Goal: Task Accomplishment & Management: Manage account settings

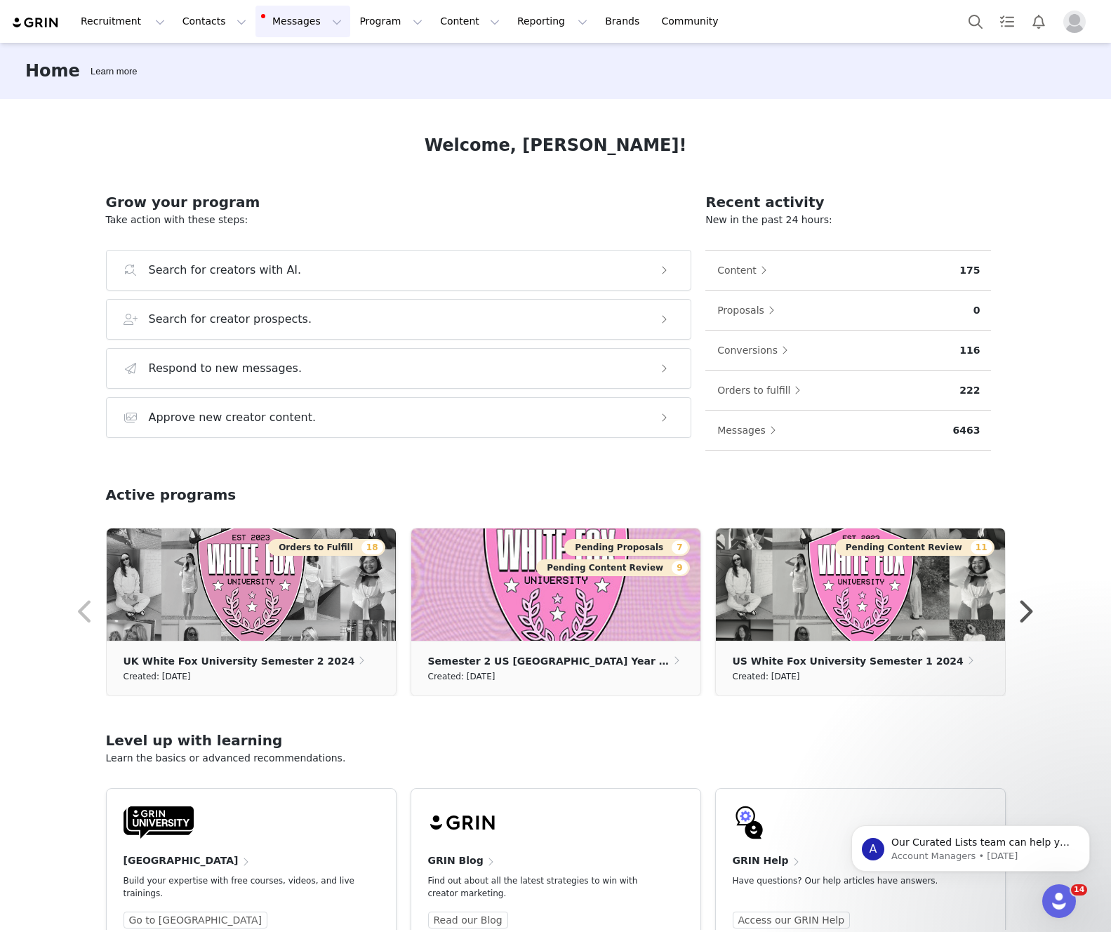
click at [270, 20] on button "Messages Messages" at bounding box center [303, 22] width 95 height 32
click at [192, 30] on button "Contacts Contacts" at bounding box center [214, 22] width 81 height 32
click at [228, 62] on div "Creators" at bounding box center [220, 62] width 94 height 15
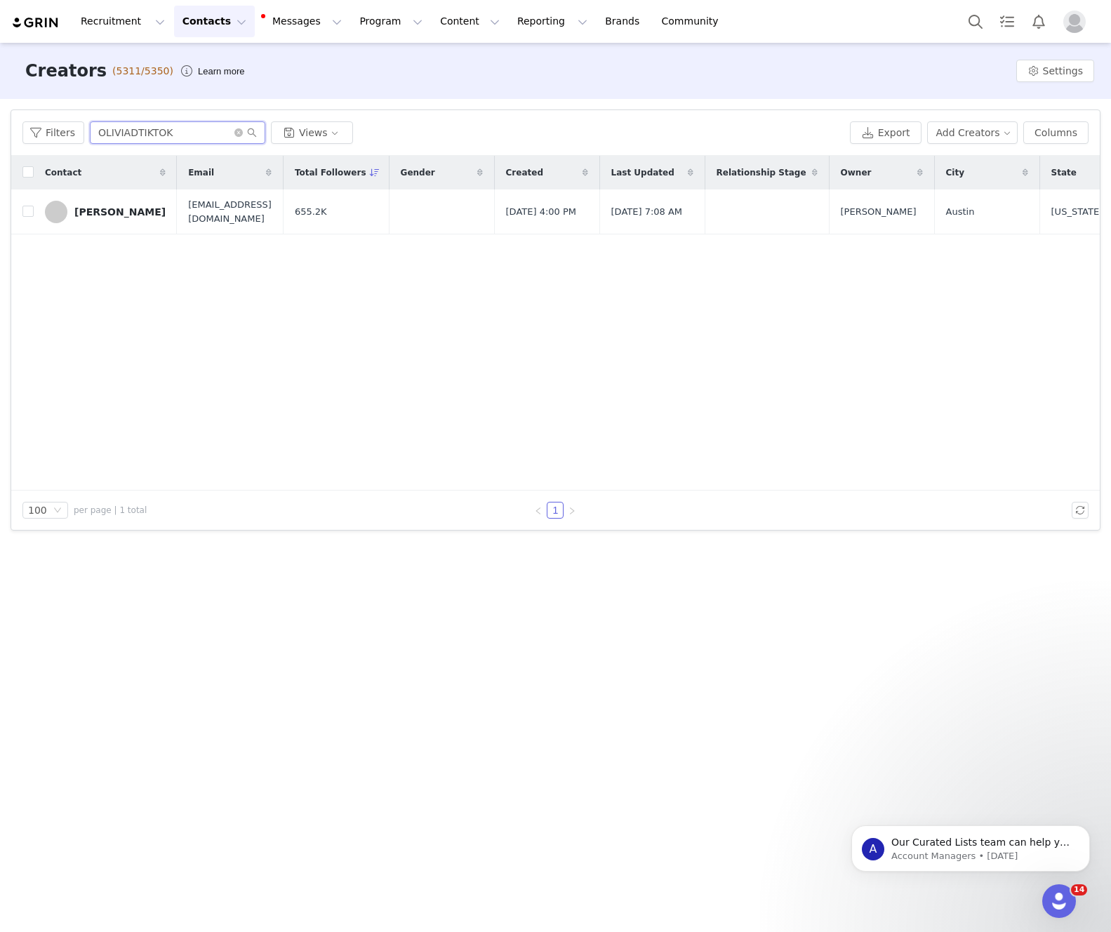
click at [185, 139] on input "OLIVIADTIKTOK" at bounding box center [177, 132] width 175 height 22
type input "[PERSON_NAME]"
click at [120, 211] on div "[PERSON_NAME]" at bounding box center [119, 211] width 91 height 11
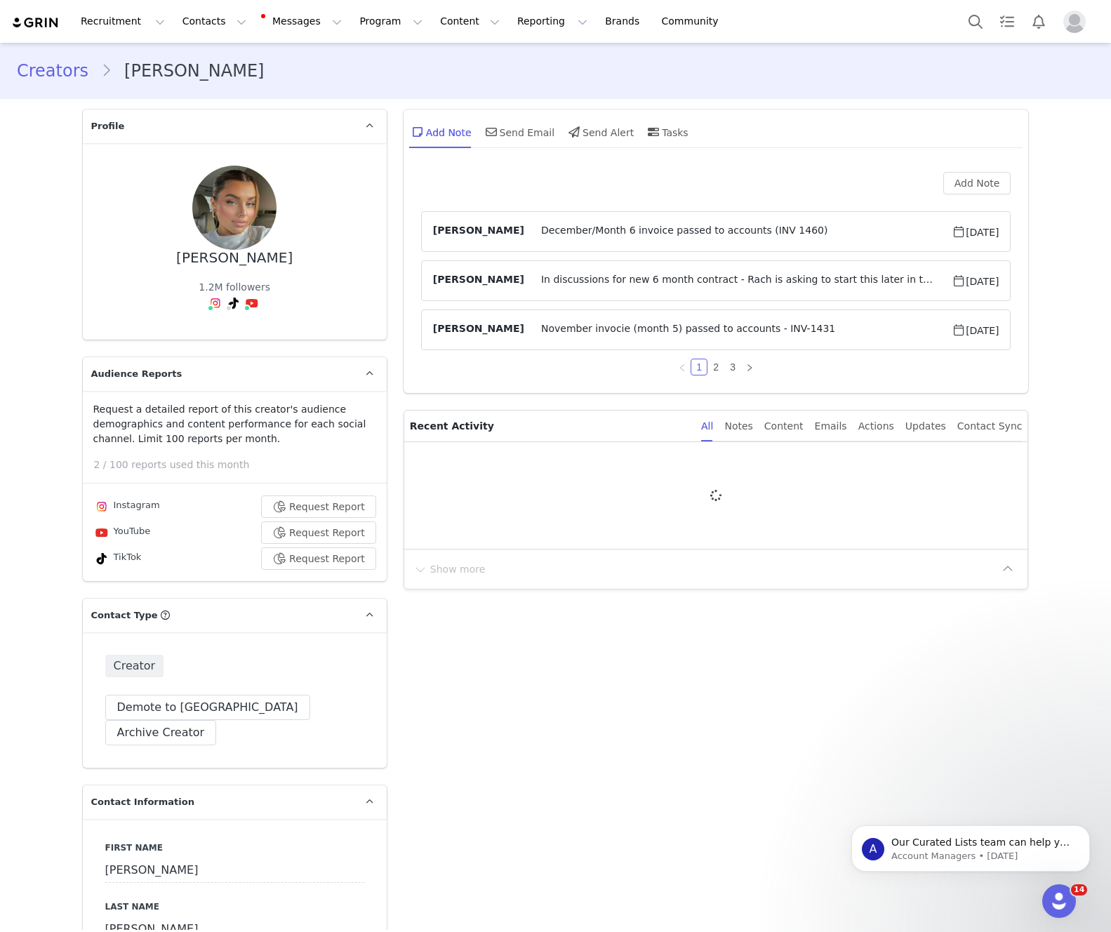
type input "+44 ([GEOGRAPHIC_DATA])"
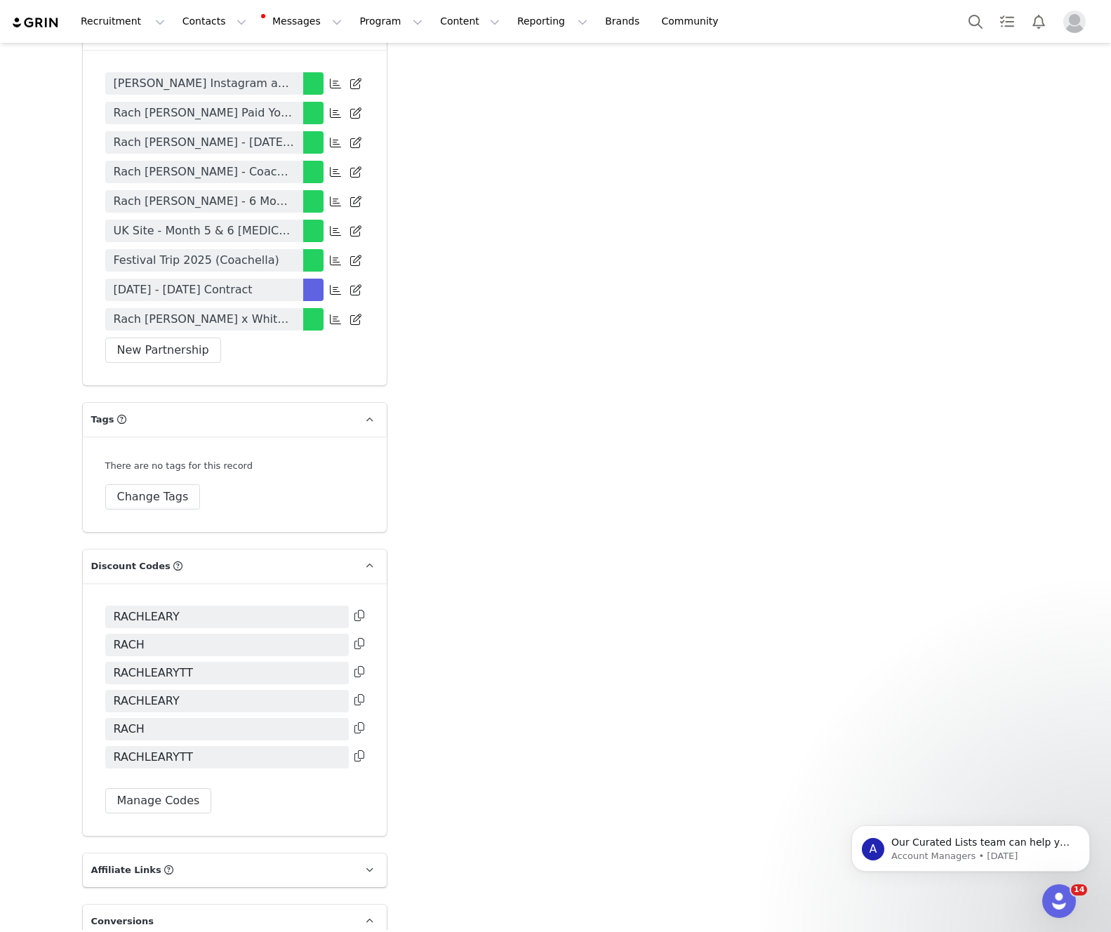
scroll to position [3237, 0]
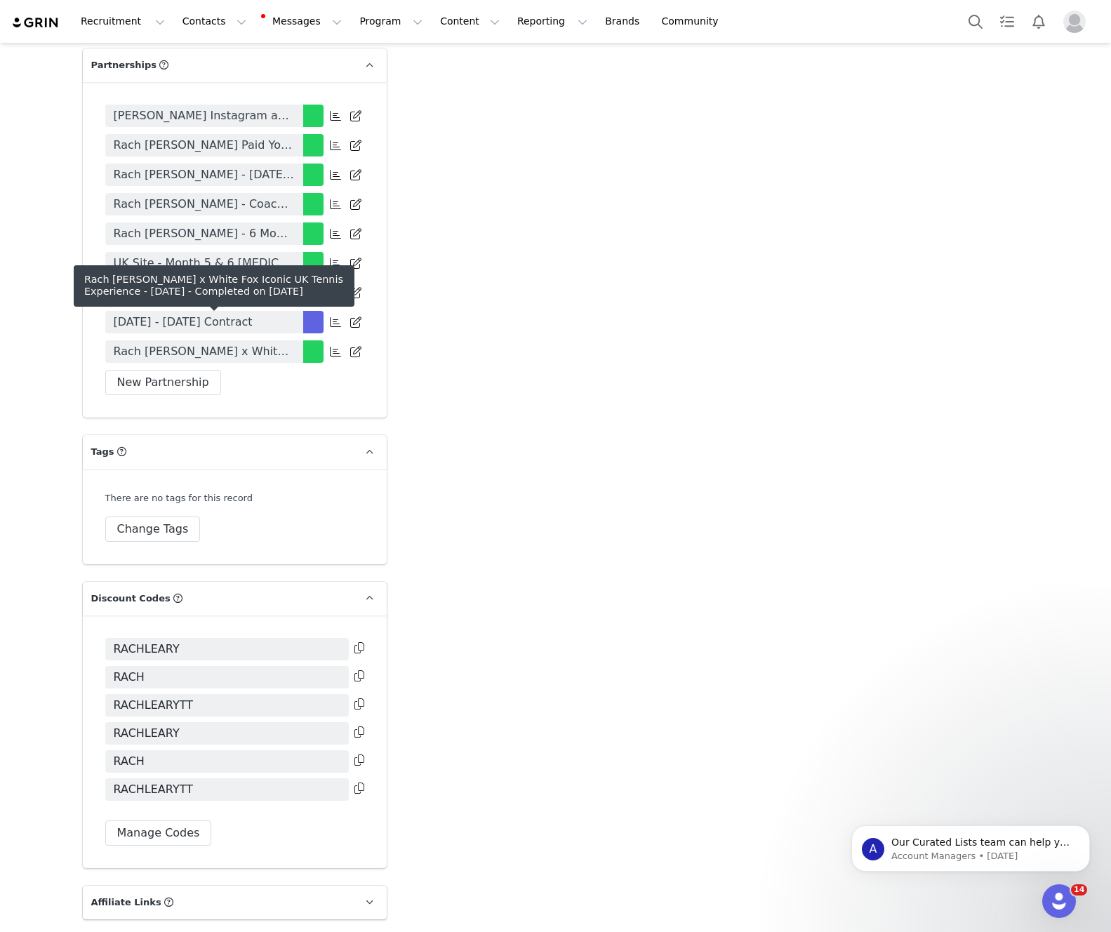
drag, startPoint x: 516, startPoint y: 370, endPoint x: 244, endPoint y: 342, distance: 273.1
click at [206, 343] on span "Rach [PERSON_NAME] x White Fox Iconic UK Tennis Experience - [DATE]" at bounding box center [204, 351] width 181 height 17
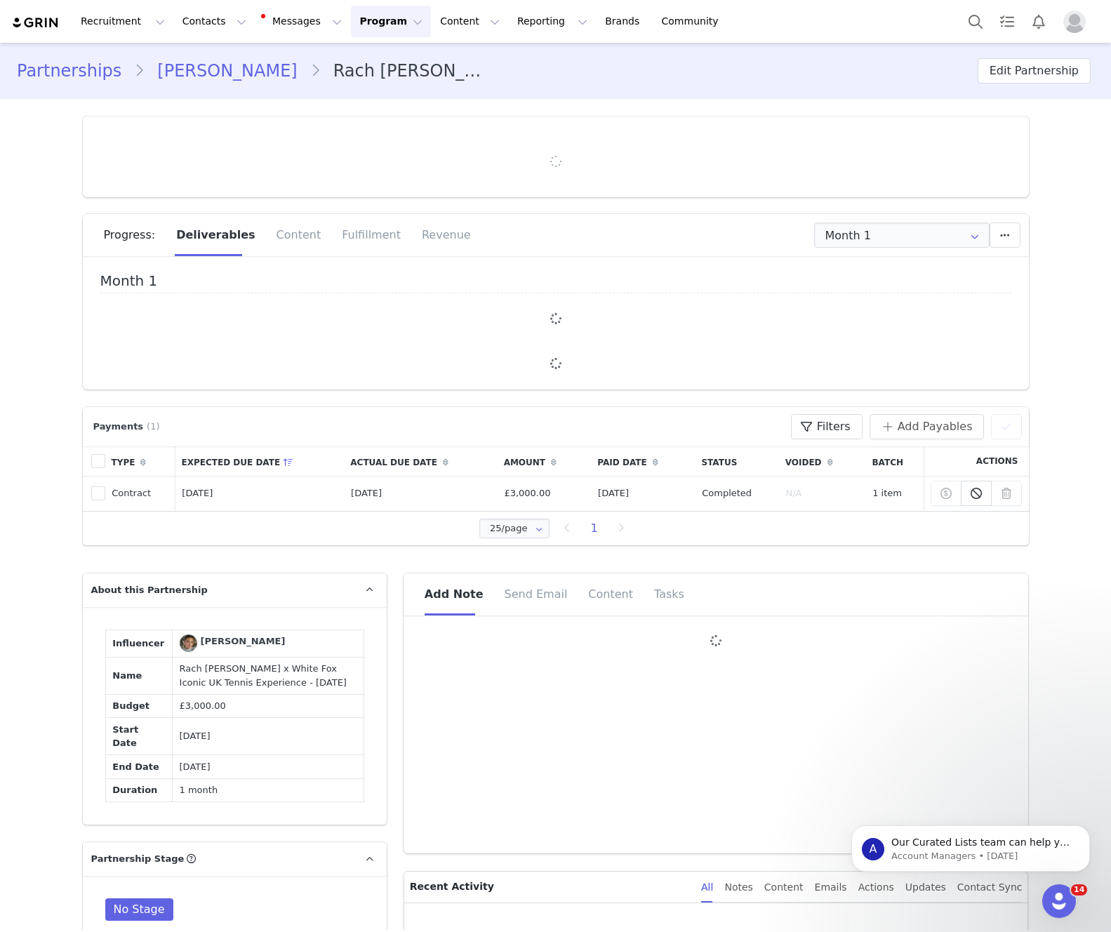
type input "+44 ([GEOGRAPHIC_DATA])"
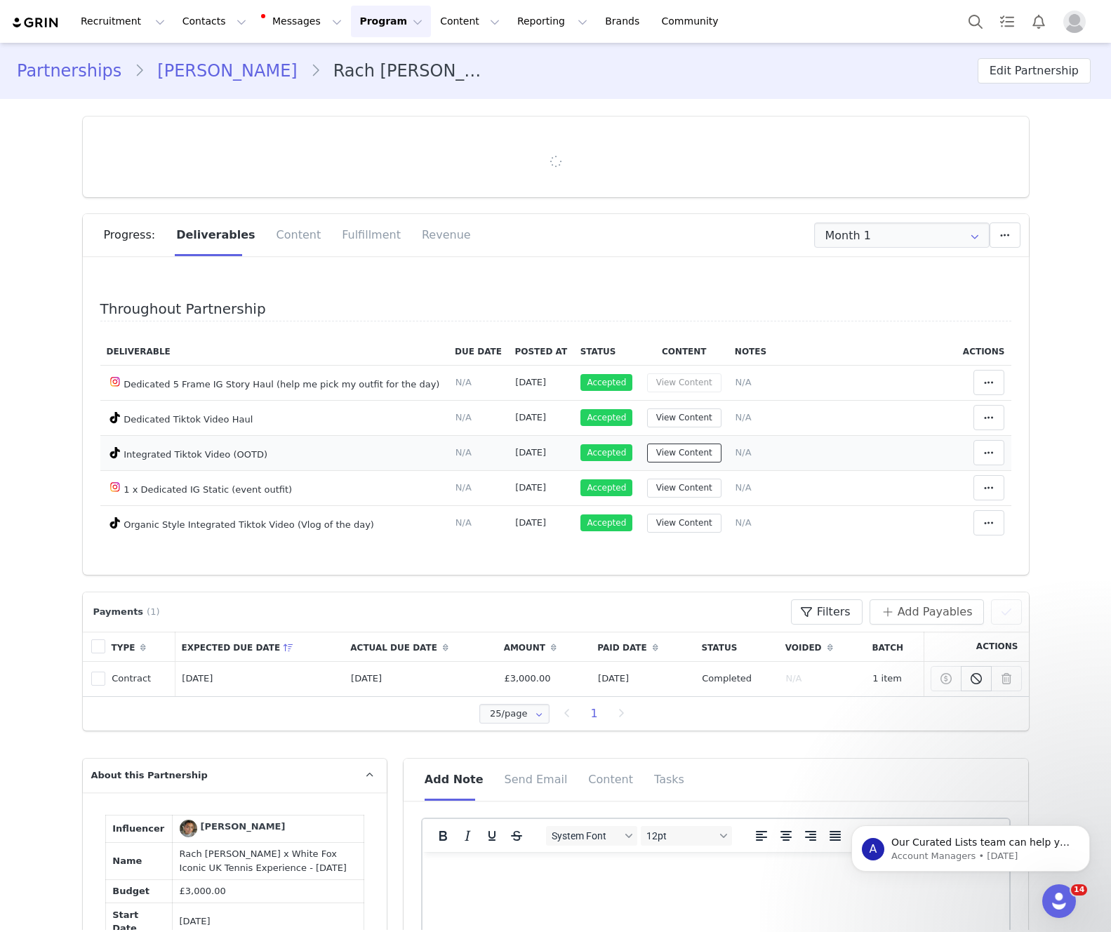
click at [687, 451] on button "View Content" at bounding box center [684, 453] width 74 height 19
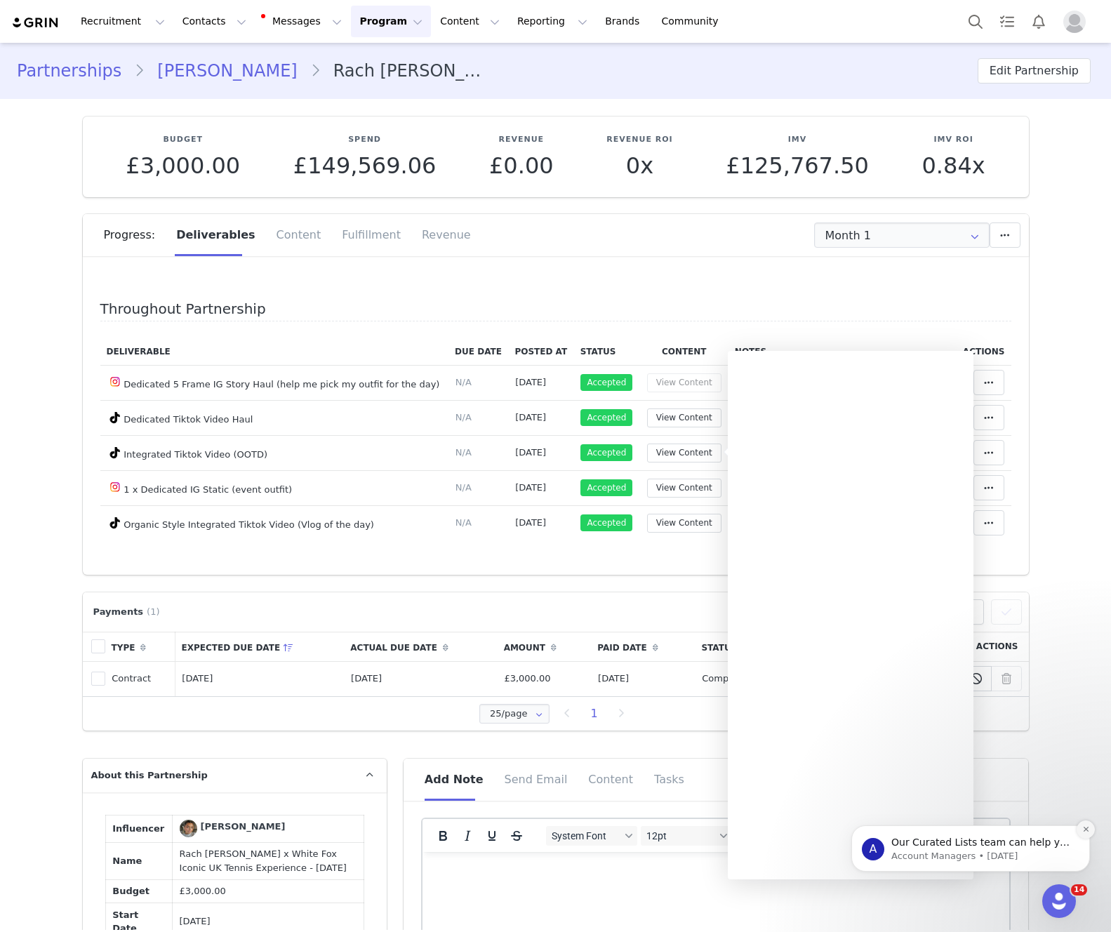
click at [1089, 836] on button "Dismiss notification" at bounding box center [1086, 830] width 18 height 18
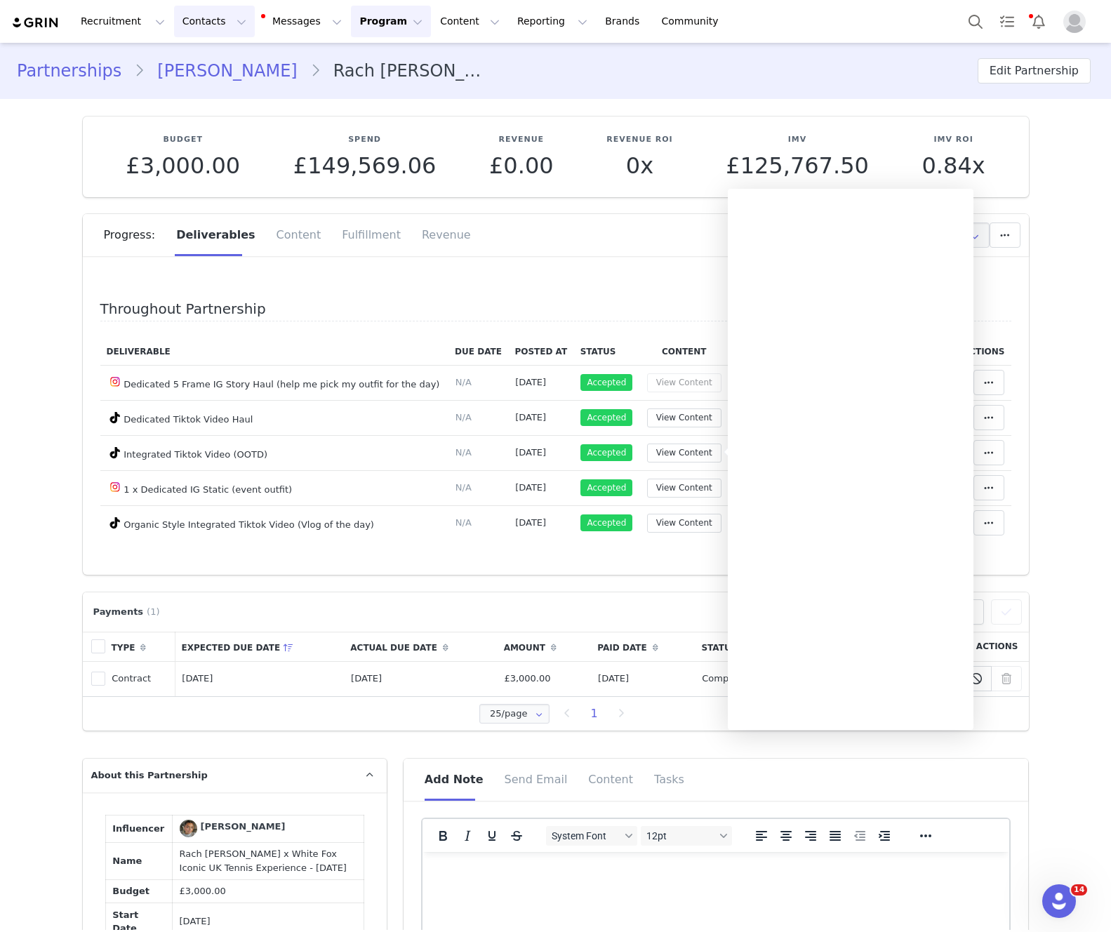
click at [187, 22] on button "Contacts Contacts" at bounding box center [214, 22] width 81 height 32
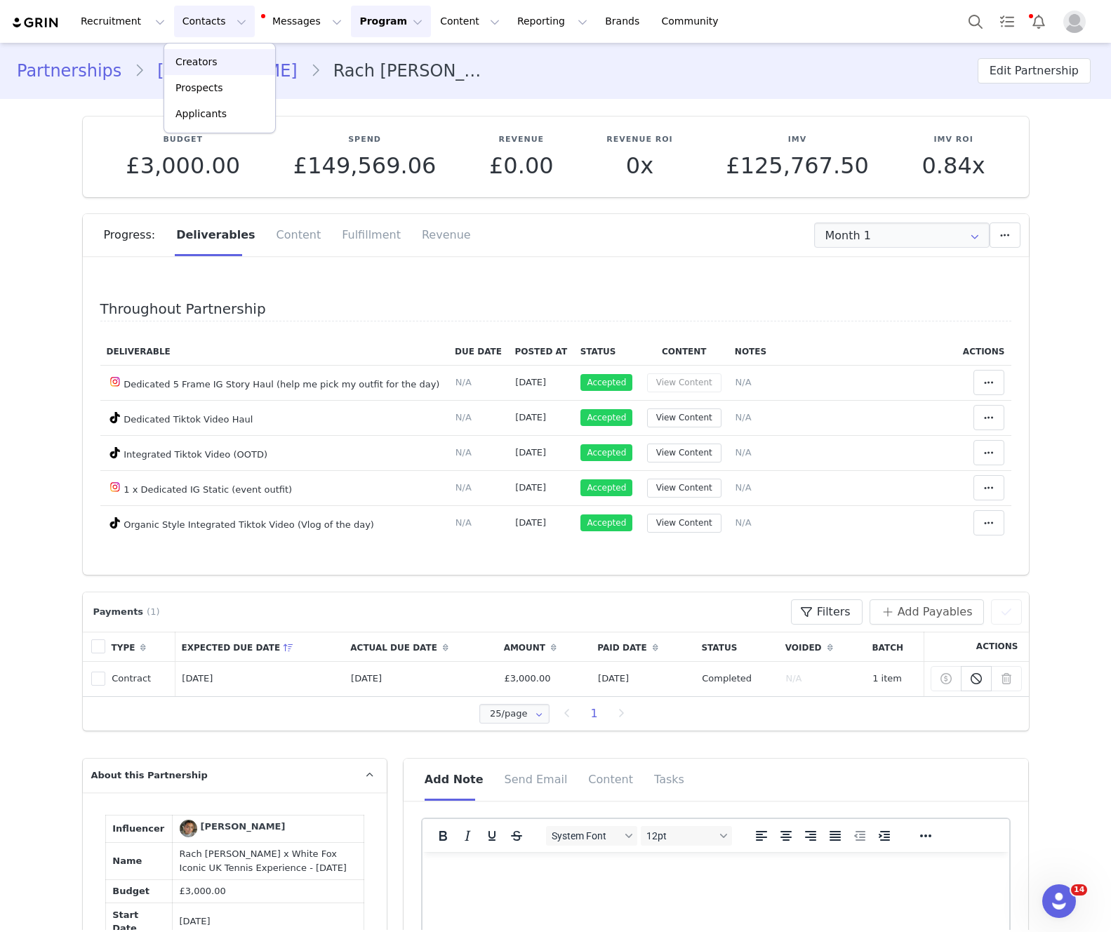
click at [211, 58] on p "Creators" at bounding box center [196, 62] width 42 height 15
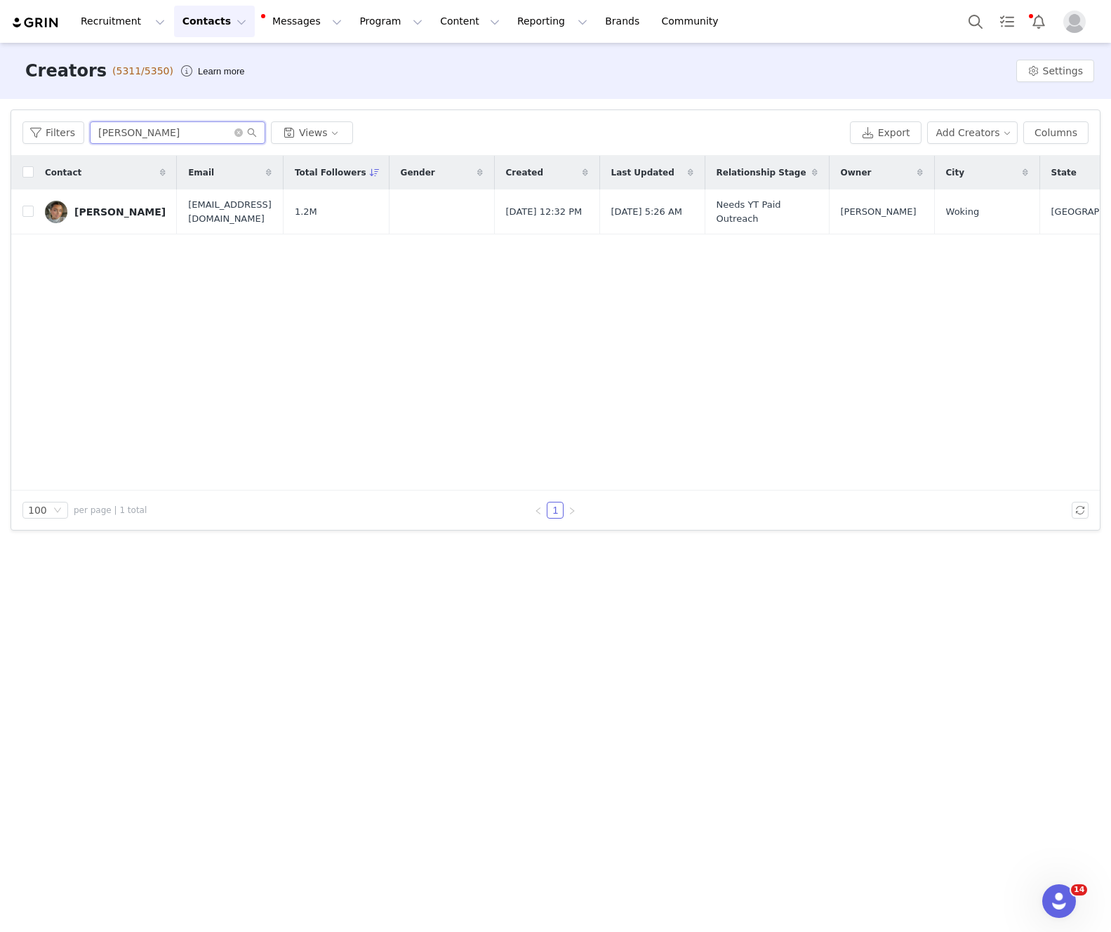
click at [180, 141] on input "[PERSON_NAME]" at bounding box center [177, 132] width 175 height 22
type input "[PERSON_NAME]"
click at [105, 211] on div "[PERSON_NAME]" at bounding box center [119, 211] width 91 height 11
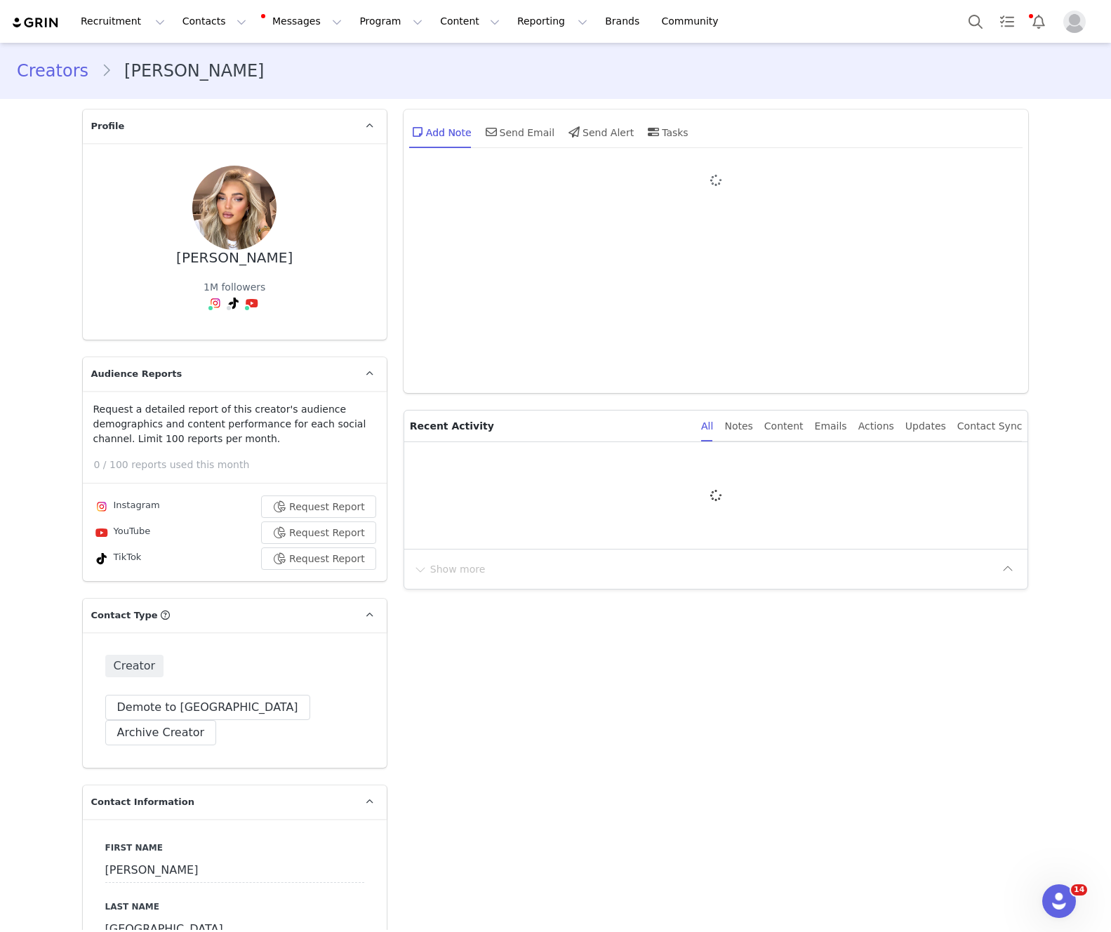
type input "+44 ([GEOGRAPHIC_DATA])"
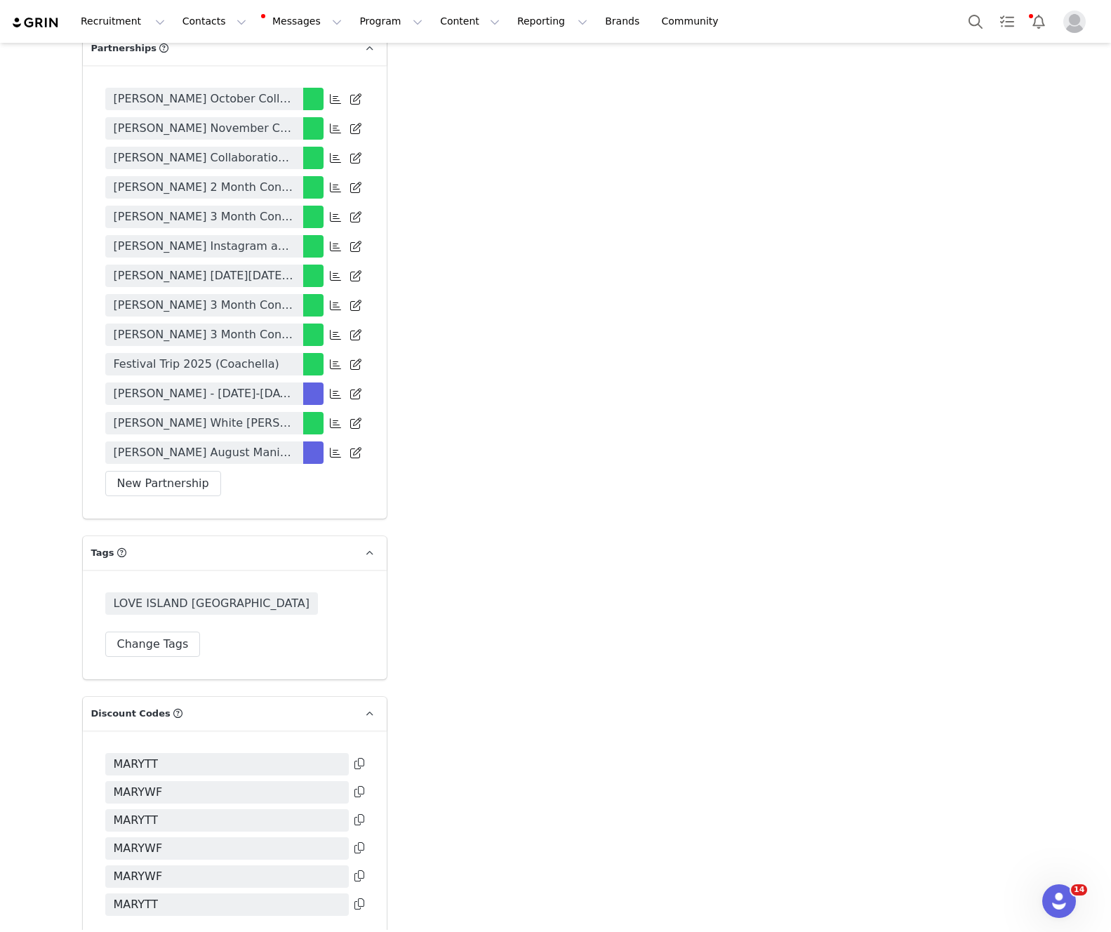
scroll to position [3126, 0]
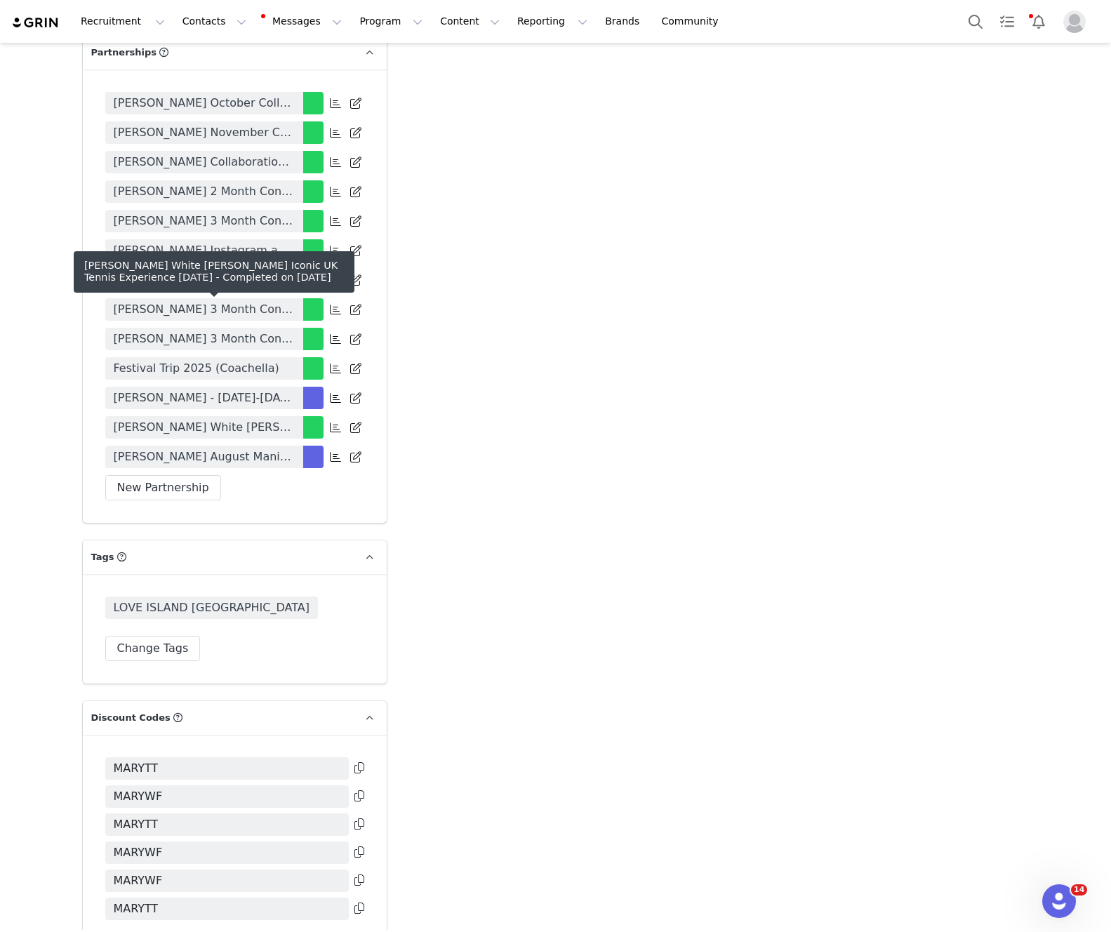
click at [229, 419] on span "[PERSON_NAME] White [PERSON_NAME] Iconic UK Tennis Experience [DATE]" at bounding box center [204, 427] width 181 height 17
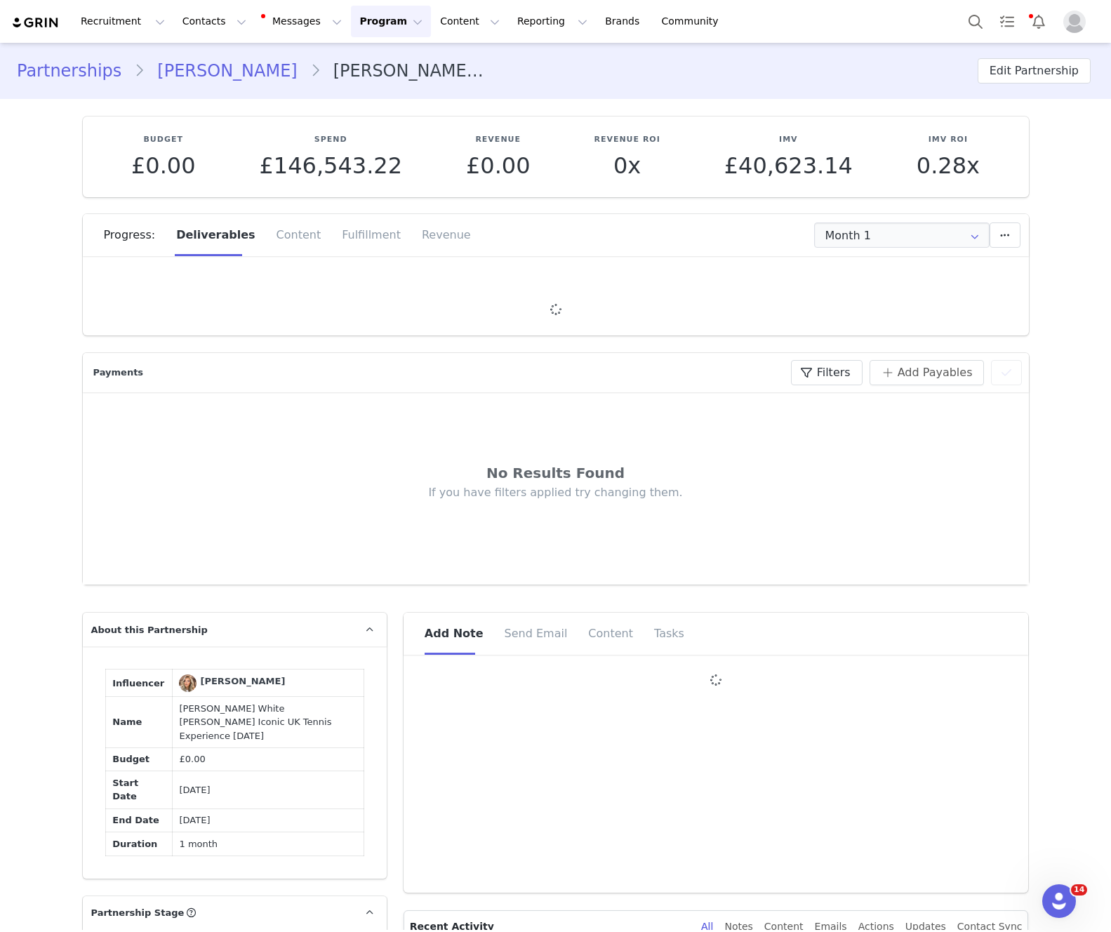
type input "+44 ([GEOGRAPHIC_DATA])"
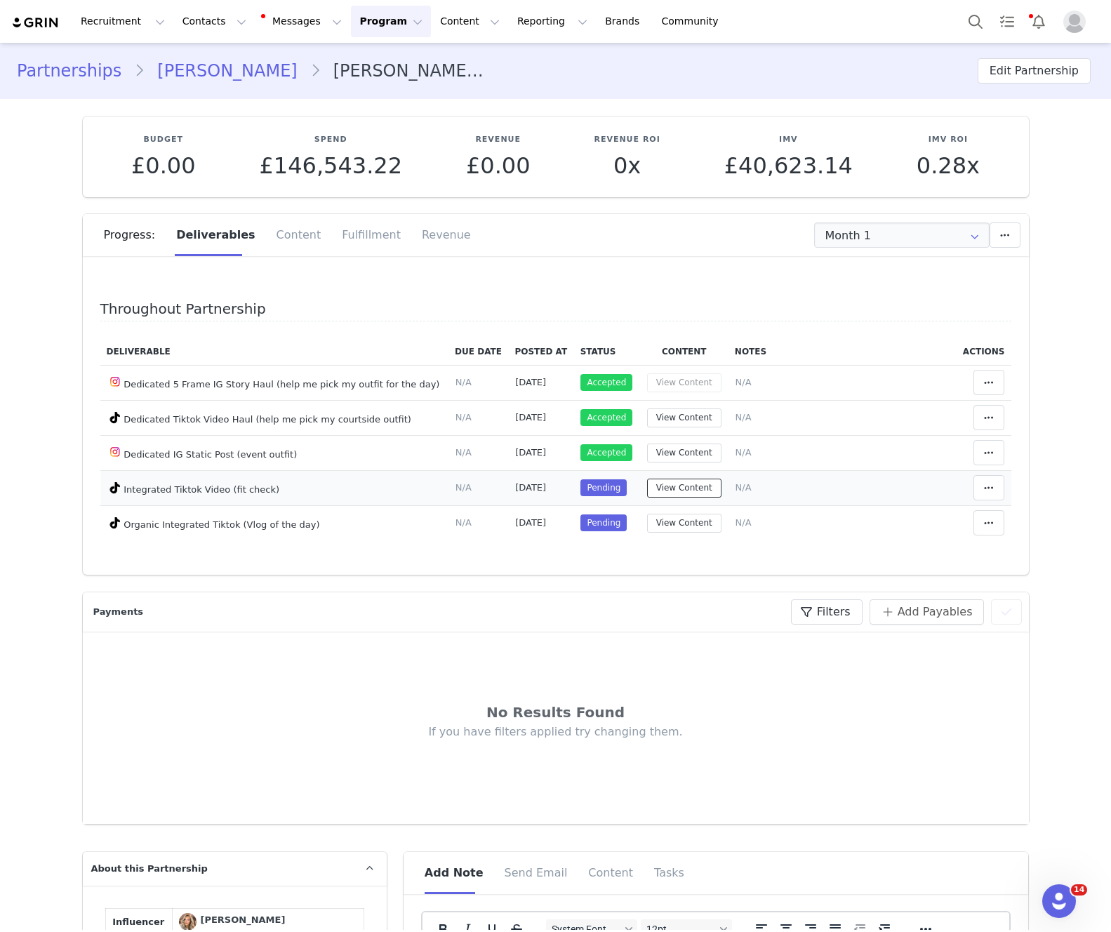
click at [679, 484] on button "View Content" at bounding box center [684, 488] width 74 height 19
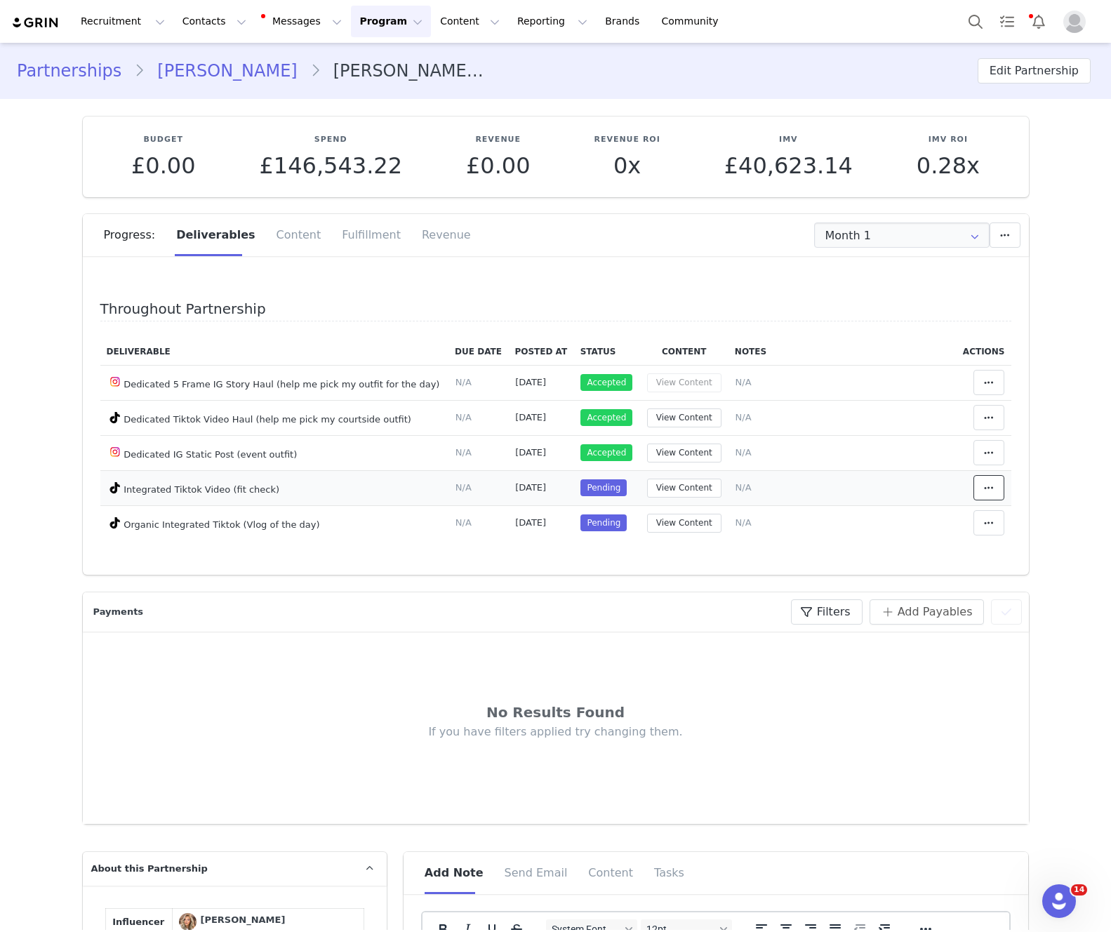
click at [984, 491] on icon at bounding box center [989, 487] width 10 height 11
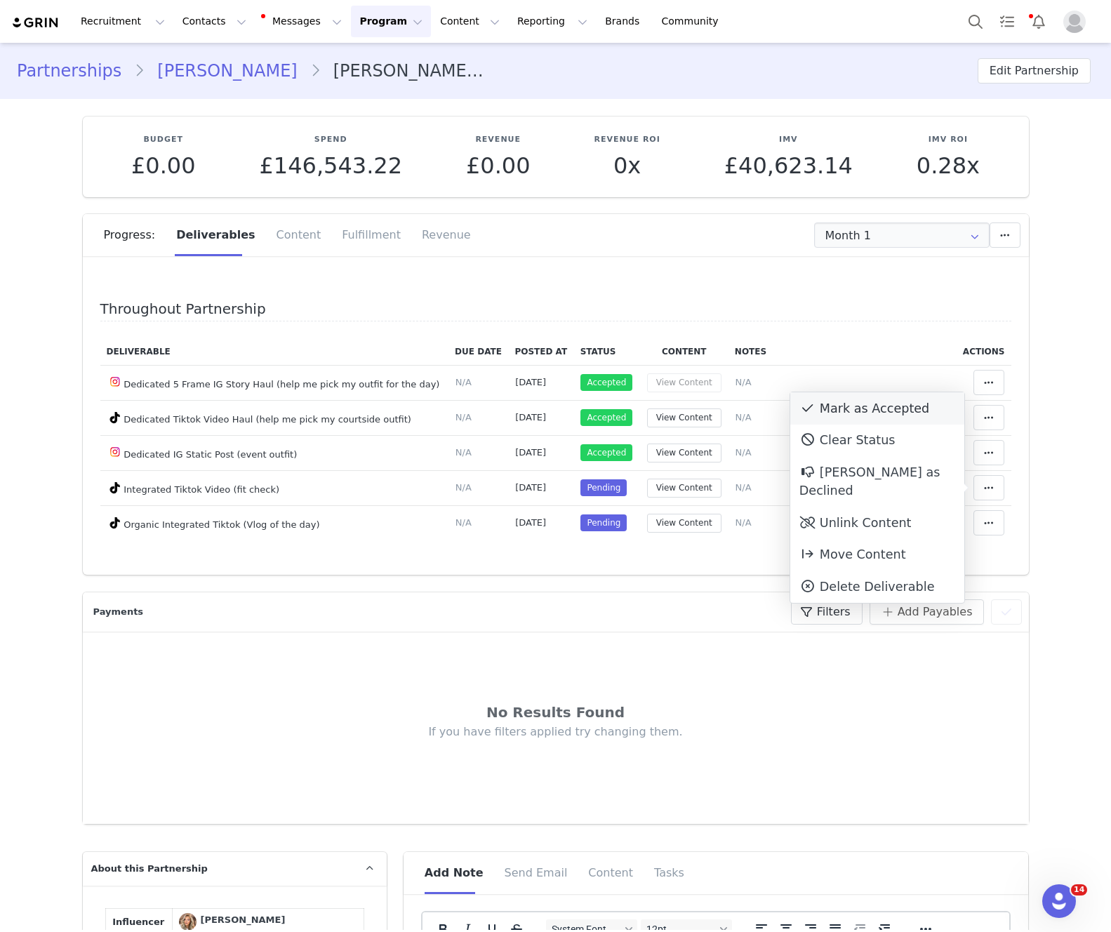
click at [874, 406] on div "Mark as Accepted" at bounding box center [877, 408] width 174 height 32
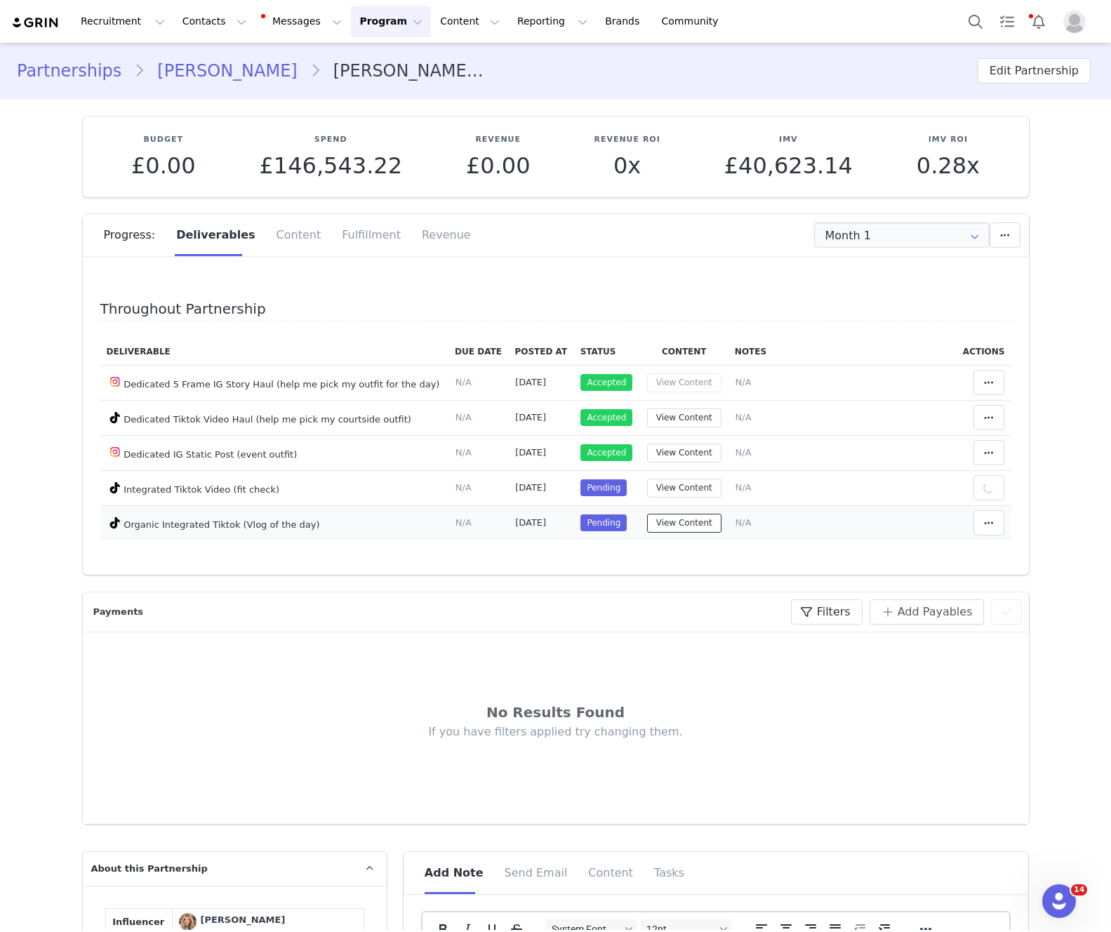
click at [684, 523] on button "View Content" at bounding box center [684, 523] width 74 height 19
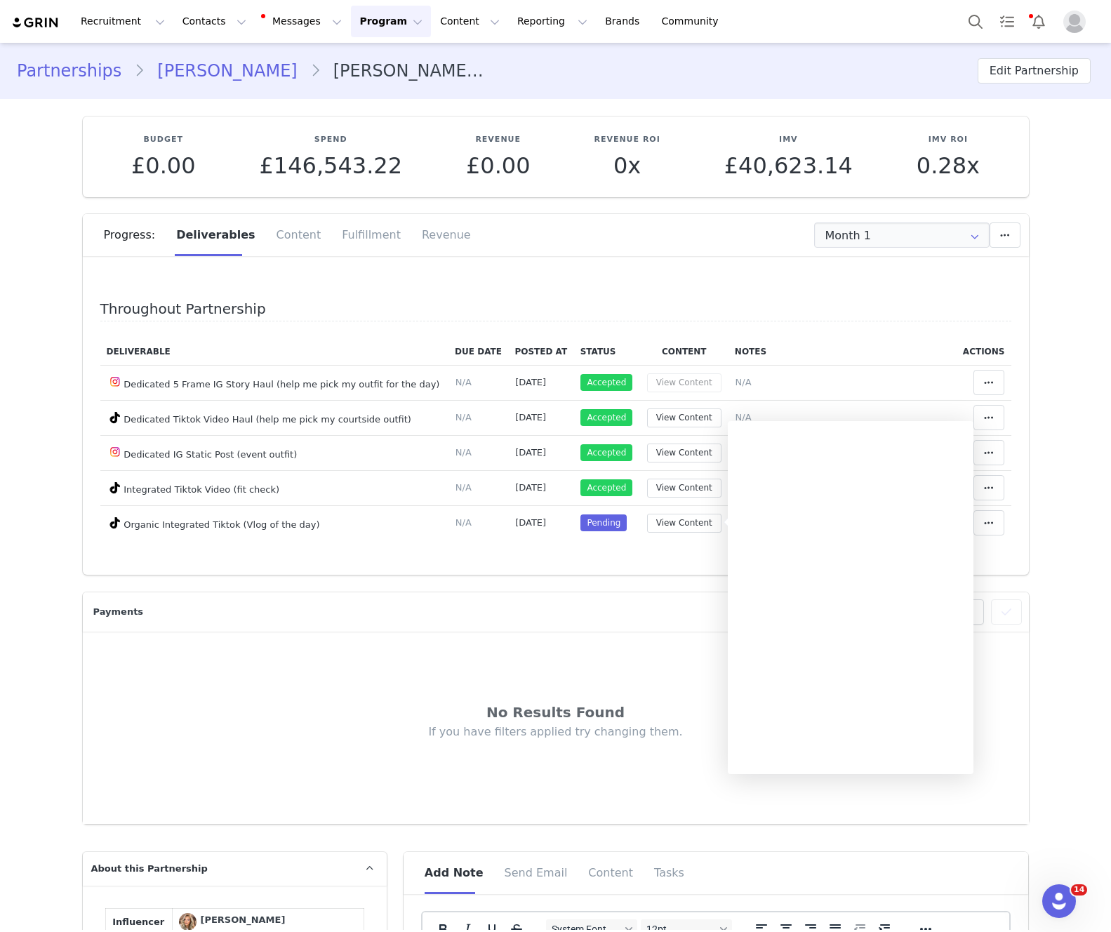
click at [1038, 672] on section "Payments Filters (0) No filters are applied, click "Add Filter" to get started.…" at bounding box center [555, 699] width 967 height 249
click at [989, 513] on button at bounding box center [989, 522] width 31 height 25
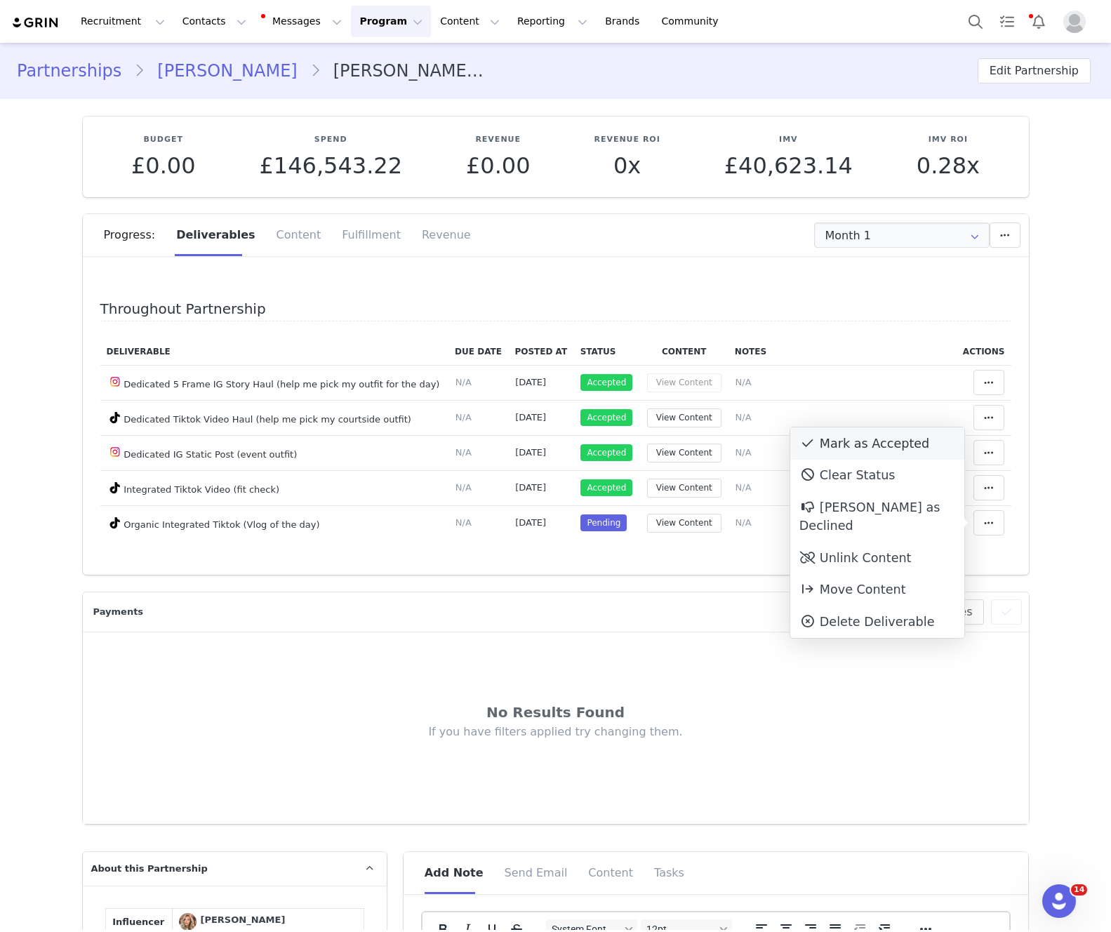
click at [902, 442] on div "Mark as Accepted" at bounding box center [877, 443] width 174 height 32
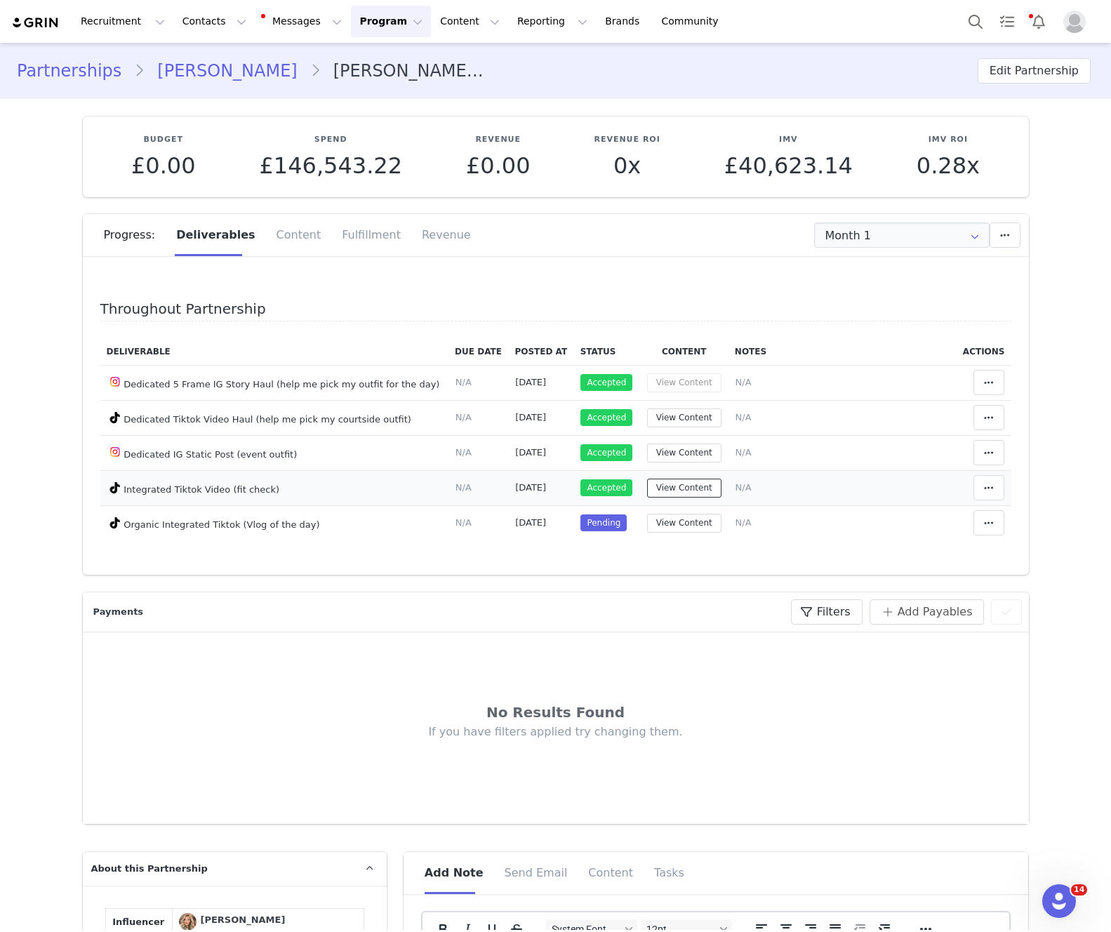
click at [682, 489] on button "View Content" at bounding box center [684, 488] width 74 height 19
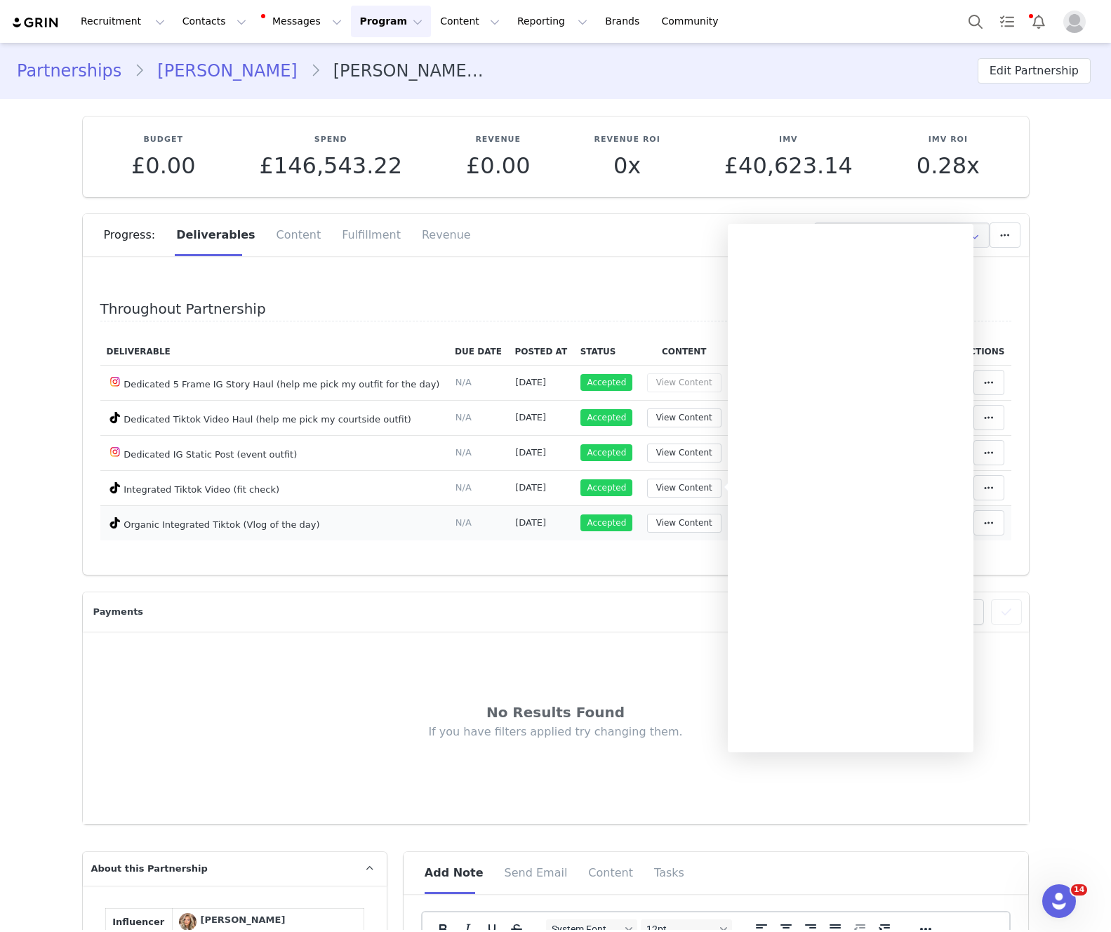
click at [411, 536] on td "Organic Integrated Tiktok (Vlog of the day)" at bounding box center [274, 522] width 349 height 35
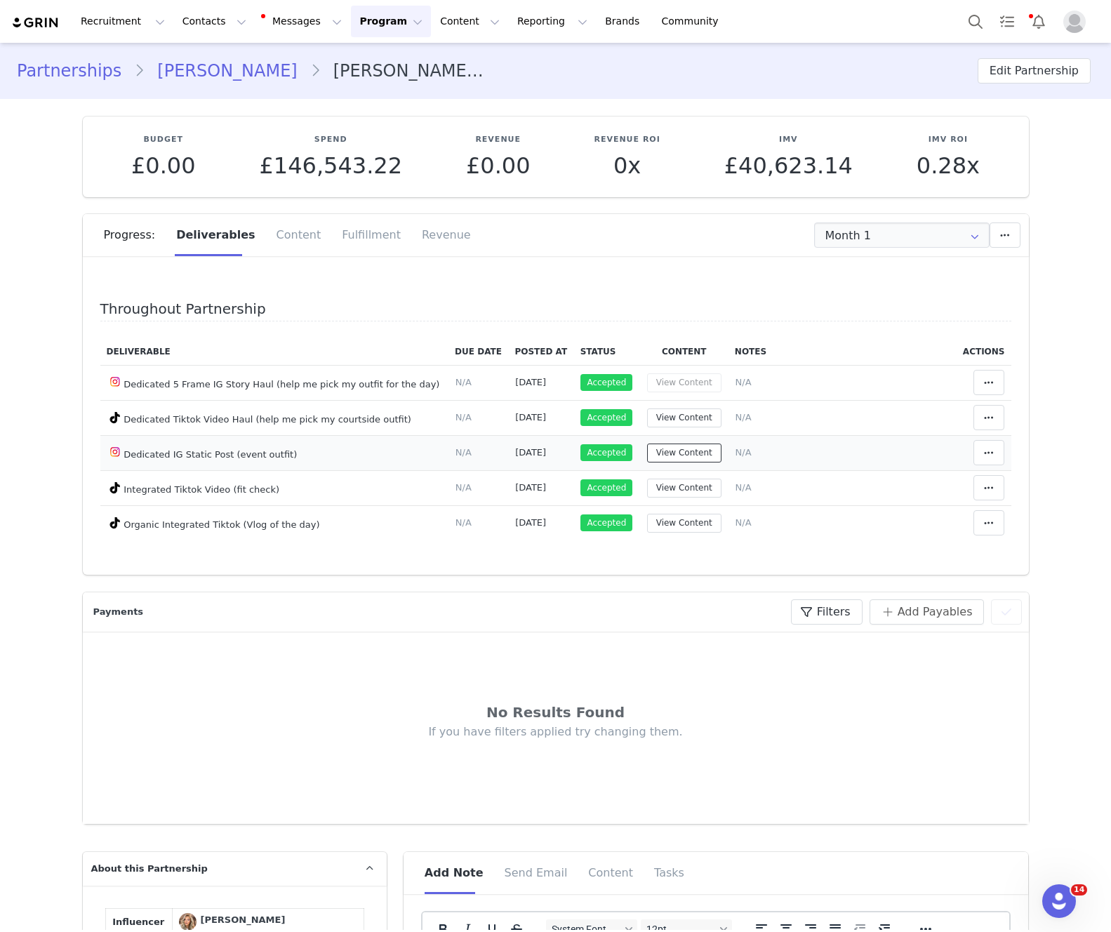
click at [675, 445] on button "View Content" at bounding box center [684, 453] width 74 height 19
